Goal: Check status

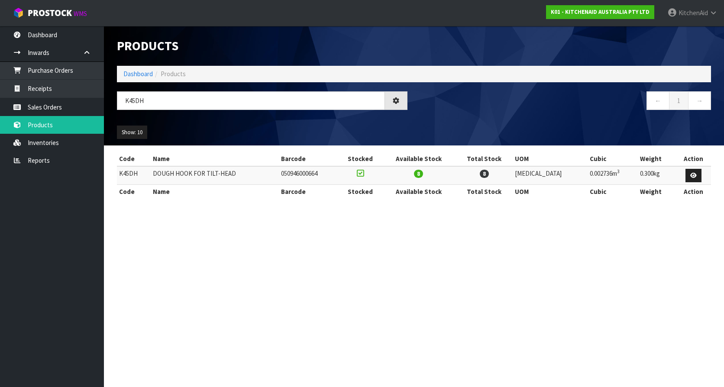
click at [193, 103] on input "K45DH" at bounding box center [251, 100] width 268 height 19
drag, startPoint x: 42, startPoint y: 106, endPoint x: 57, endPoint y: 106, distance: 15.2
click at [42, 106] on link "Sales Orders" at bounding box center [52, 107] width 104 height 18
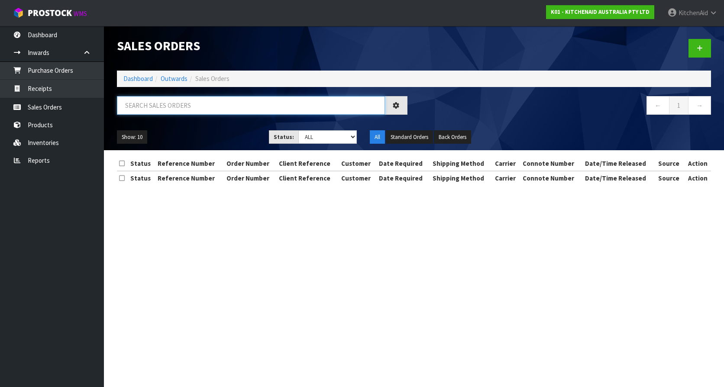
drag, startPoint x: 170, startPoint y: 101, endPoint x: 174, endPoint y: 108, distance: 7.7
click at [173, 101] on input "text" at bounding box center [251, 105] width 268 height 19
paste input "KAAA-29025"
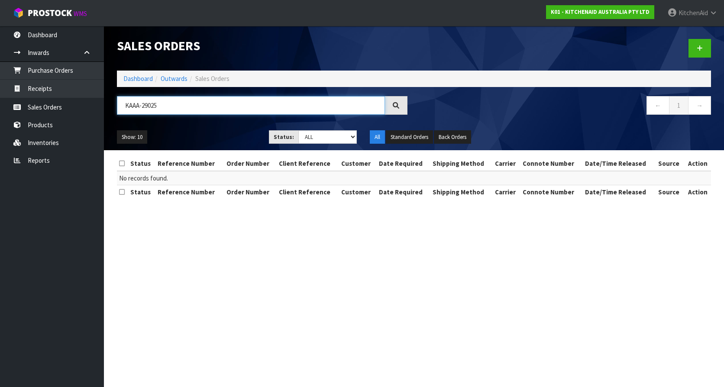
click at [201, 111] on input "KAAA-29025" at bounding box center [251, 105] width 268 height 19
drag, startPoint x: 204, startPoint y: 110, endPoint x: 107, endPoint y: 105, distance: 97.1
click at [107, 105] on header "Sales Orders Dashboard Outwards Sales Orders KAAA-29025 ← 1 → Show: 10 5 10 25 …" at bounding box center [414, 88] width 620 height 124
paste input "0206772832"
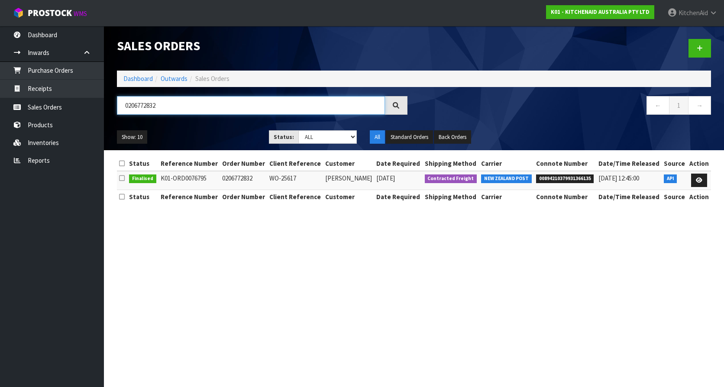
type input "0206772832"
click at [559, 175] on span "00894210379931366135" at bounding box center [565, 178] width 58 height 9
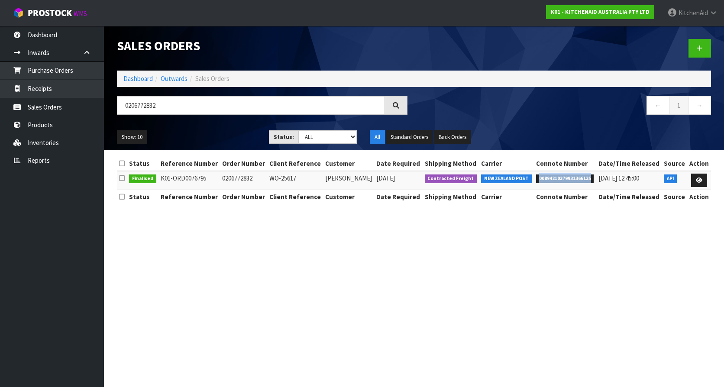
click at [559, 175] on span "00894210379931366135" at bounding box center [565, 178] width 58 height 9
copy span "00894210379931366135"
drag, startPoint x: 599, startPoint y: 177, endPoint x: 656, endPoint y: 175, distance: 56.7
click at [656, 175] on td "[DATE] 12:45:00" at bounding box center [628, 180] width 65 height 19
copy span "[DATE] 12:45:00"
